Goal: Find contact information: Find contact information

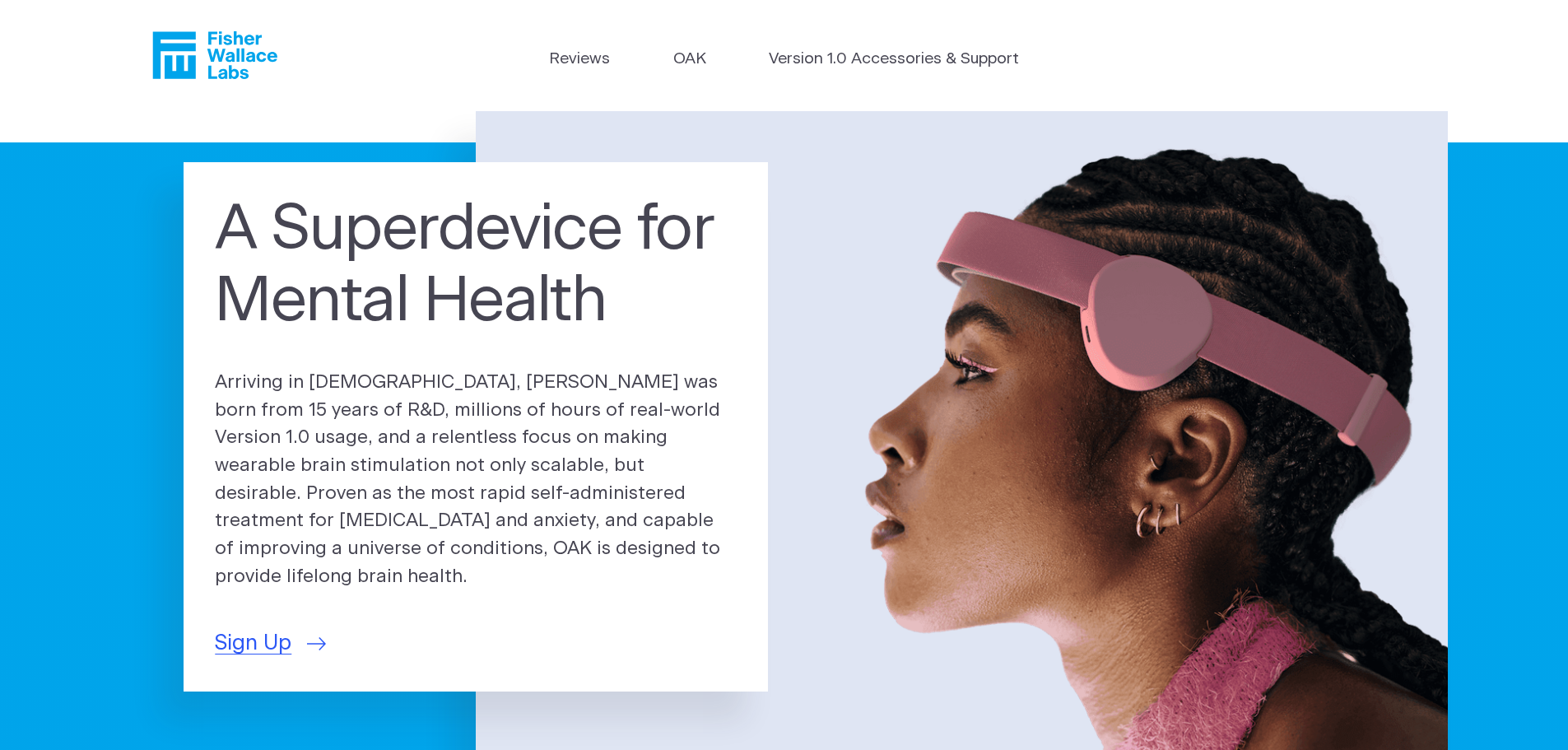
click at [175, 62] on icon "Fisher Wallace" at bounding box center [215, 54] width 125 height 48
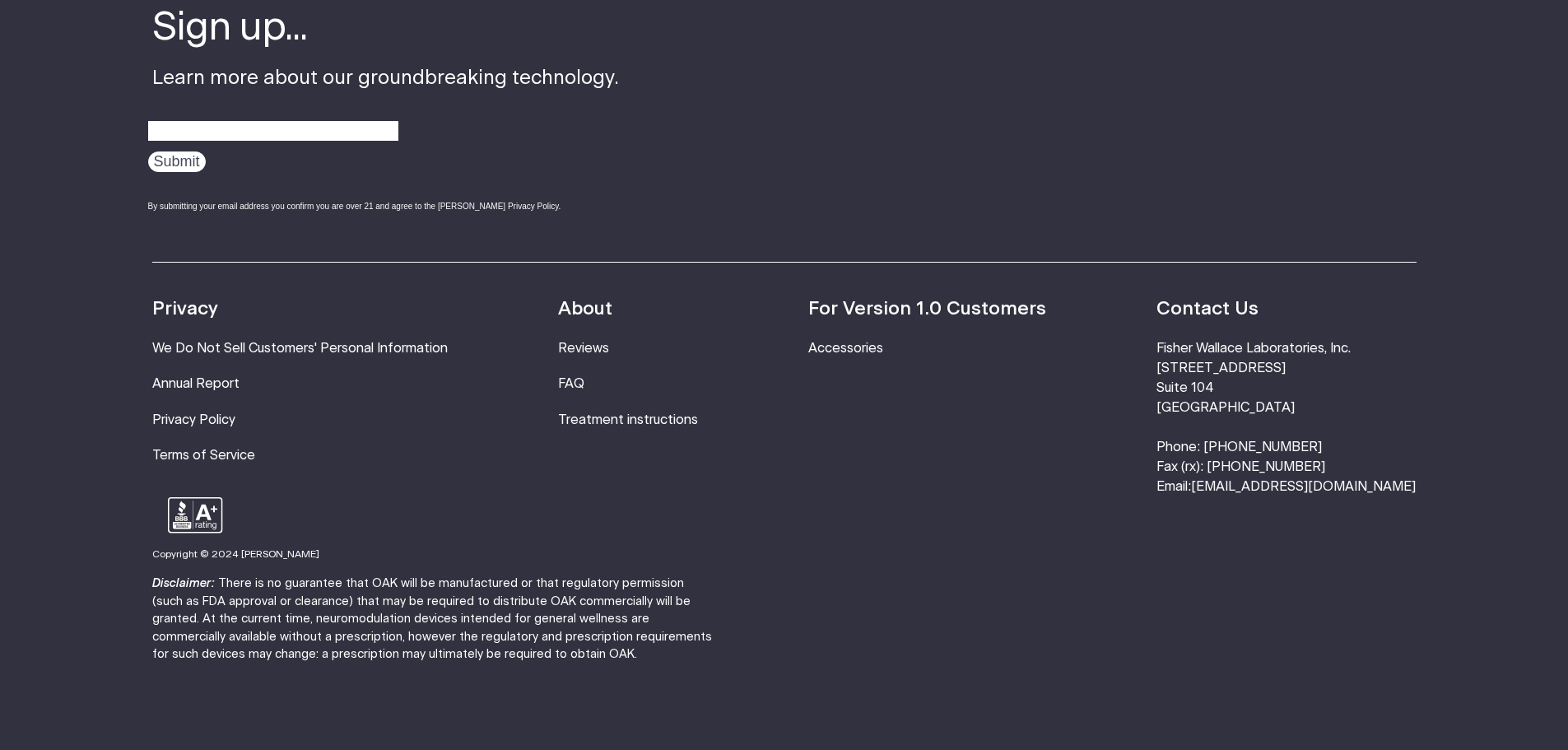
scroll to position [5650, 0]
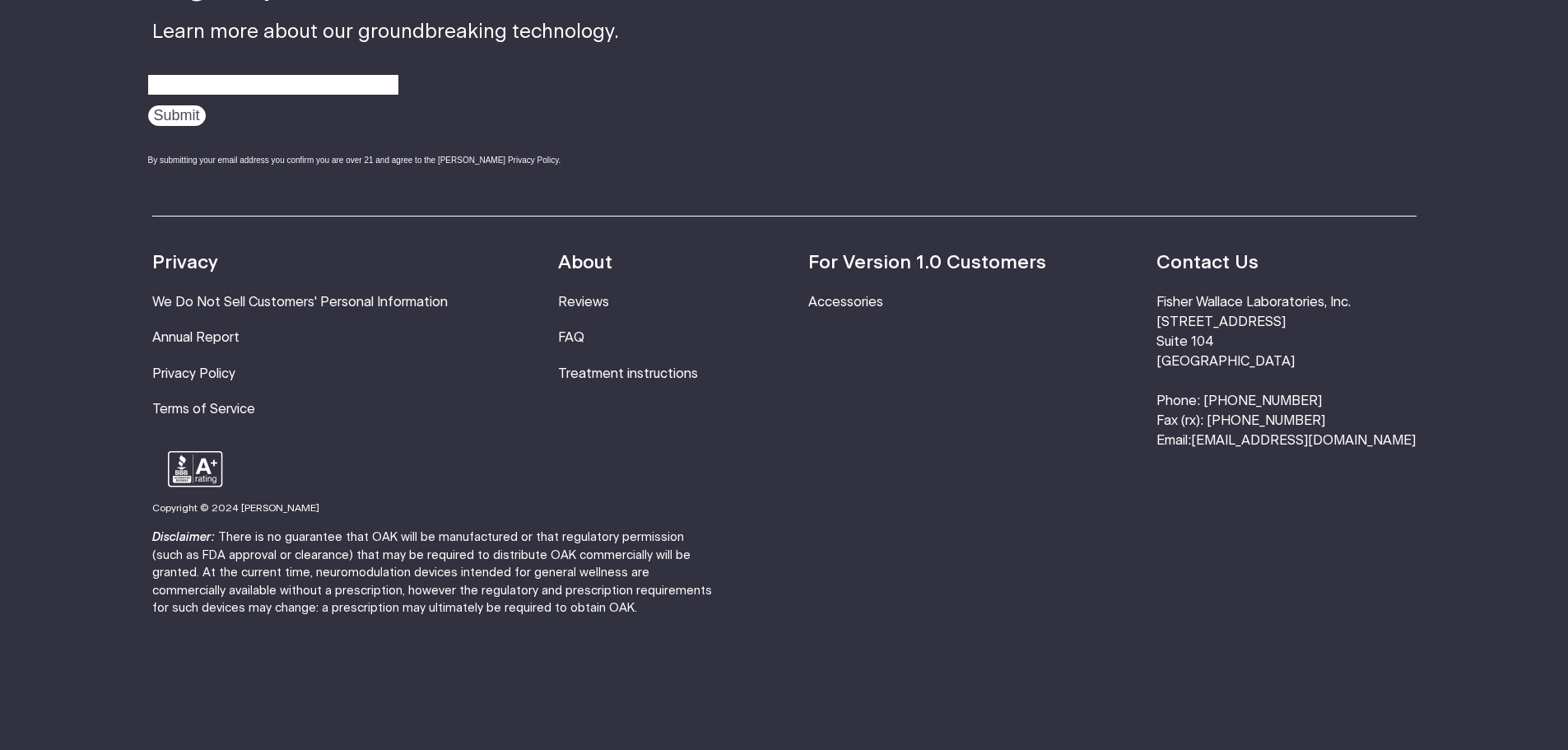
drag, startPoint x: 1222, startPoint y: 296, endPoint x: 1333, endPoint y: 337, distance: 118.3
click at [1333, 337] on li "[PERSON_NAME] Laboratories, Inc. [STREET_ADDRESS] Phone: [PHONE_NUMBER] Fax (rx…" at bounding box center [1285, 372] width 259 height 157
copy li "[STREET_ADDRESS]"
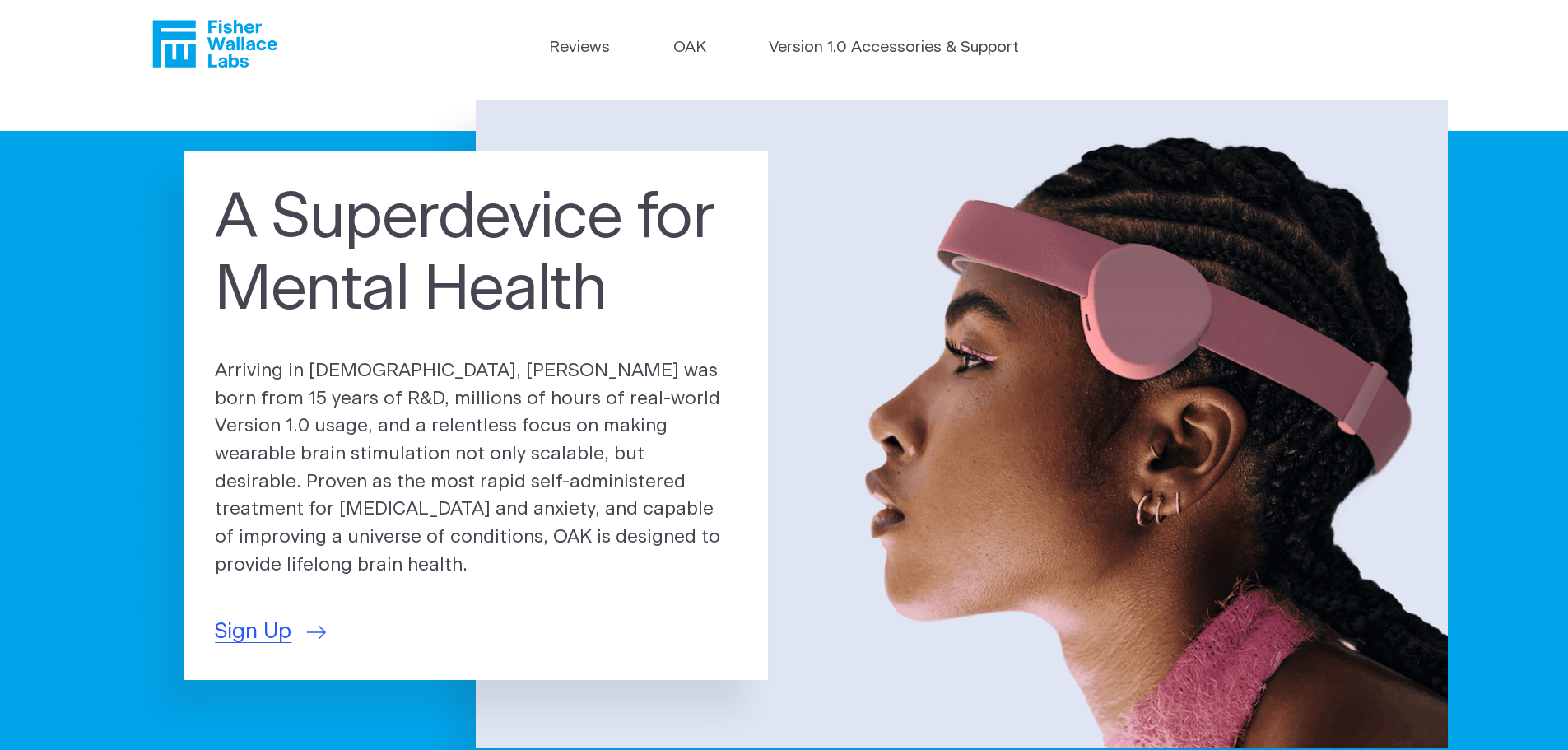
scroll to position [0, 0]
